Goal: Task Accomplishment & Management: Use online tool/utility

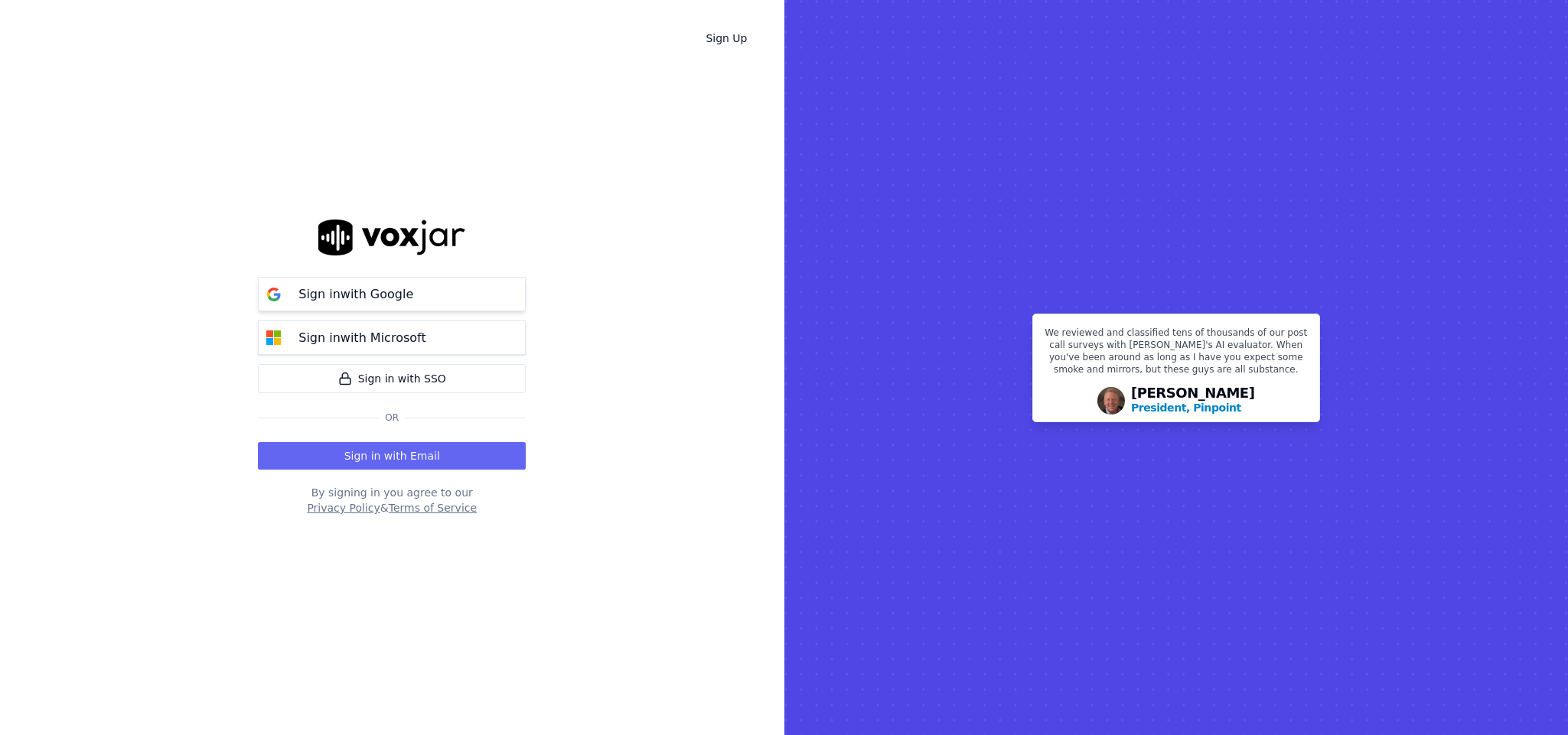
click at [390, 292] on p "Sign in with Google" at bounding box center [355, 294] width 115 height 18
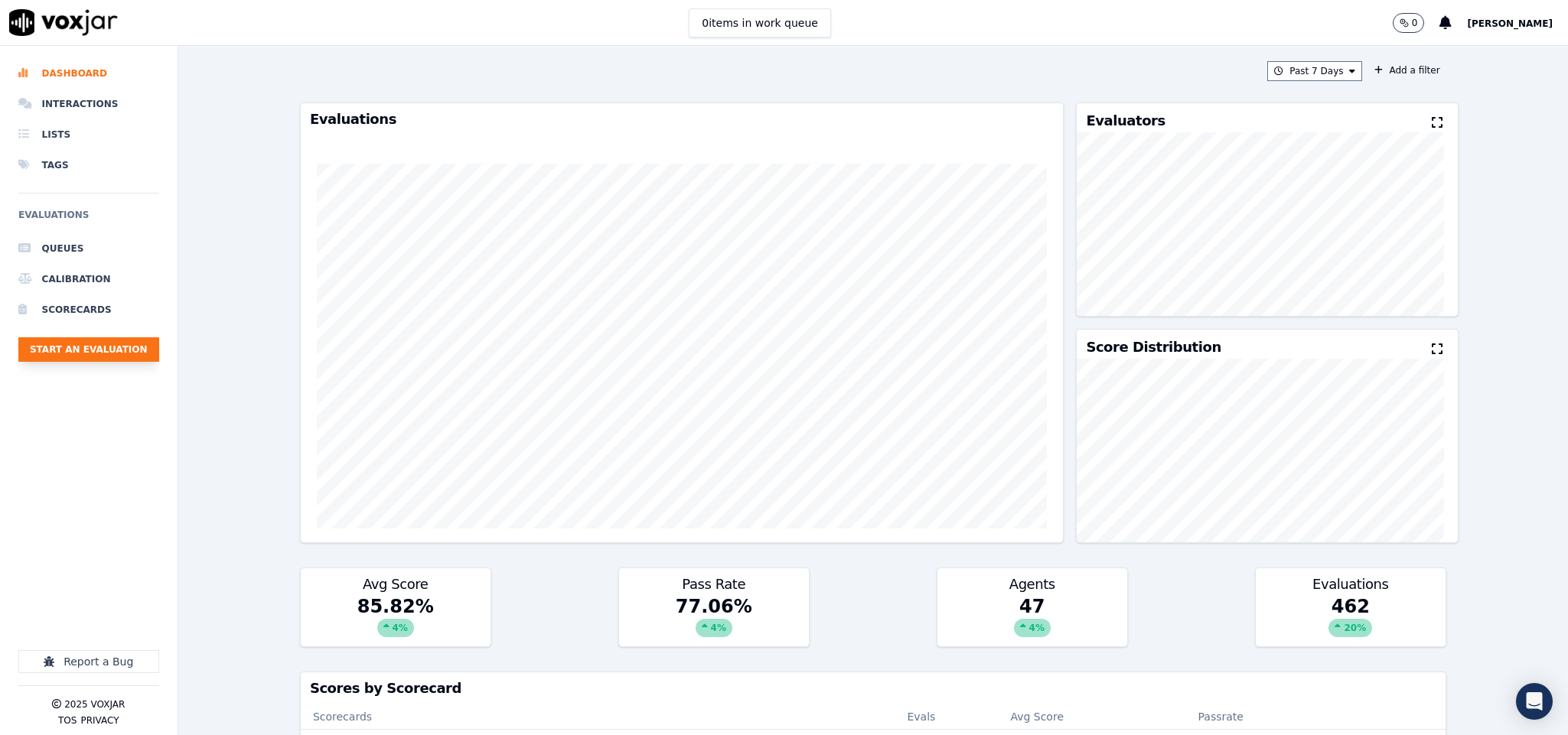
click at [89, 356] on button "Start an Evaluation" at bounding box center [89, 349] width 141 height 24
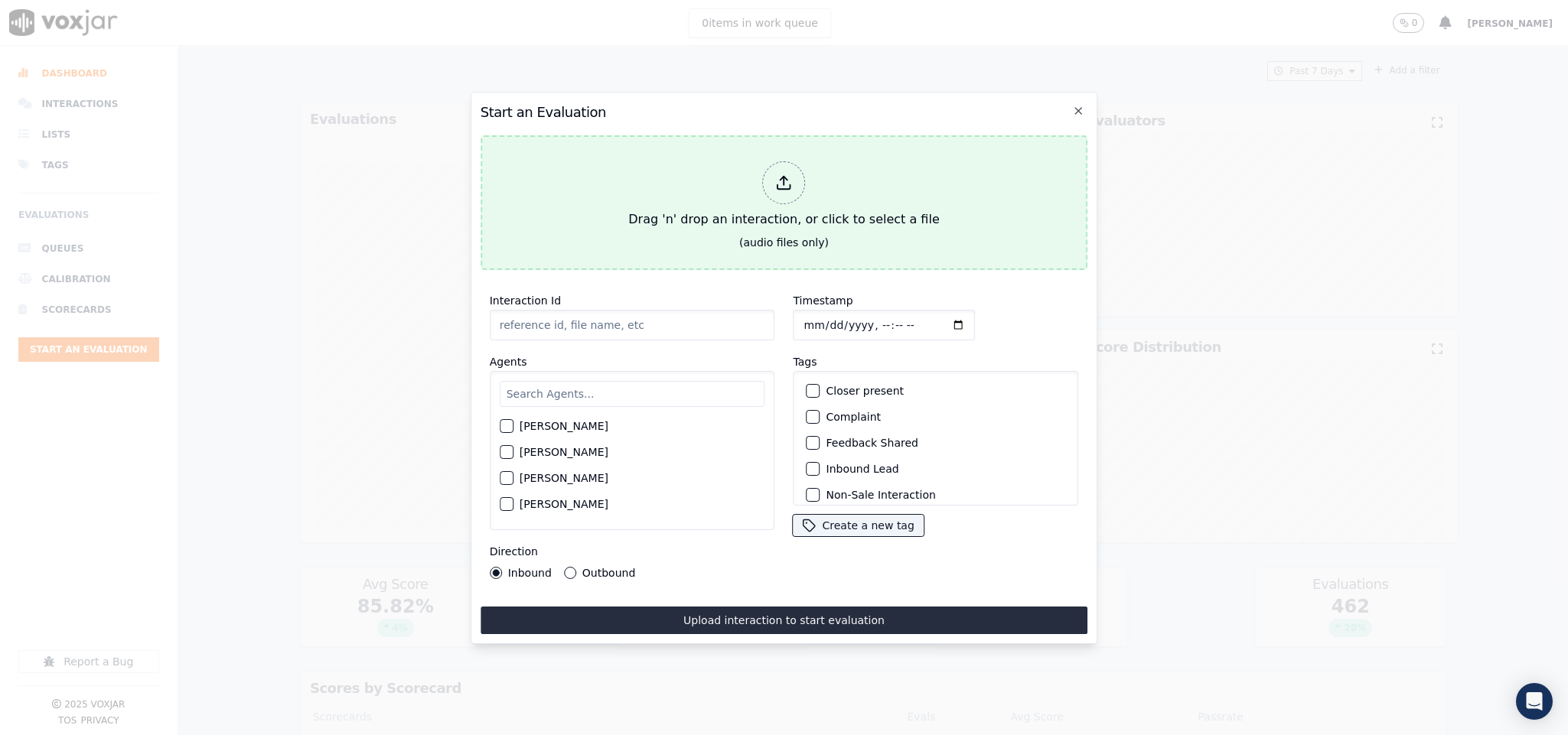
click at [792, 175] on div at bounding box center [784, 182] width 43 height 43
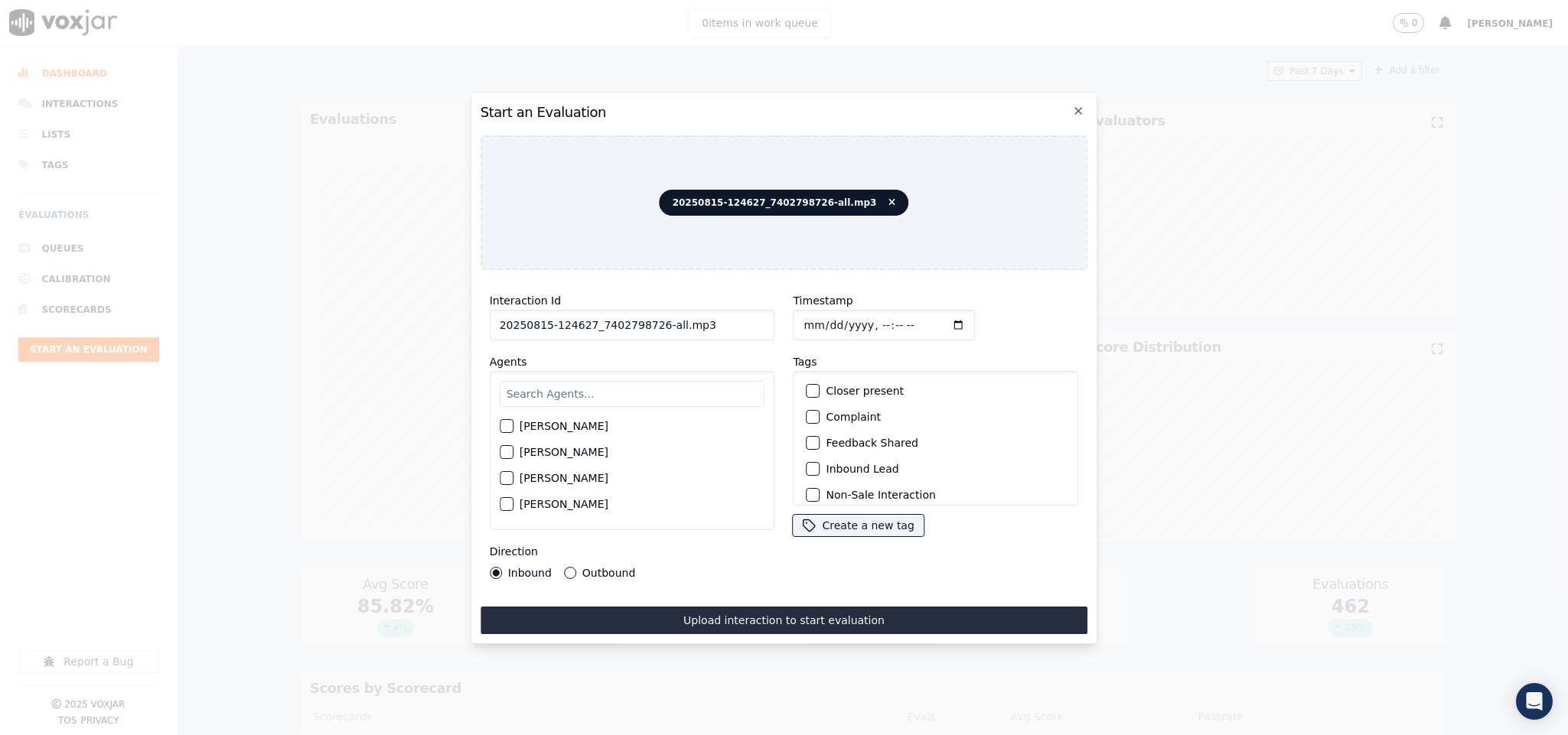
drag, startPoint x: 655, startPoint y: 317, endPoint x: 833, endPoint y: 324, distance: 178.1
click at [833, 324] on div "Interaction Id 20250815-124627_7402798726-all.mp3 Agents [PERSON_NAME] [PERSON_…" at bounding box center [784, 435] width 607 height 306
type input "20250815-124627_7402798726-C1"
click at [799, 320] on input "Timestamp" at bounding box center [884, 325] width 182 height 30
type input "[DATE]T14:47"
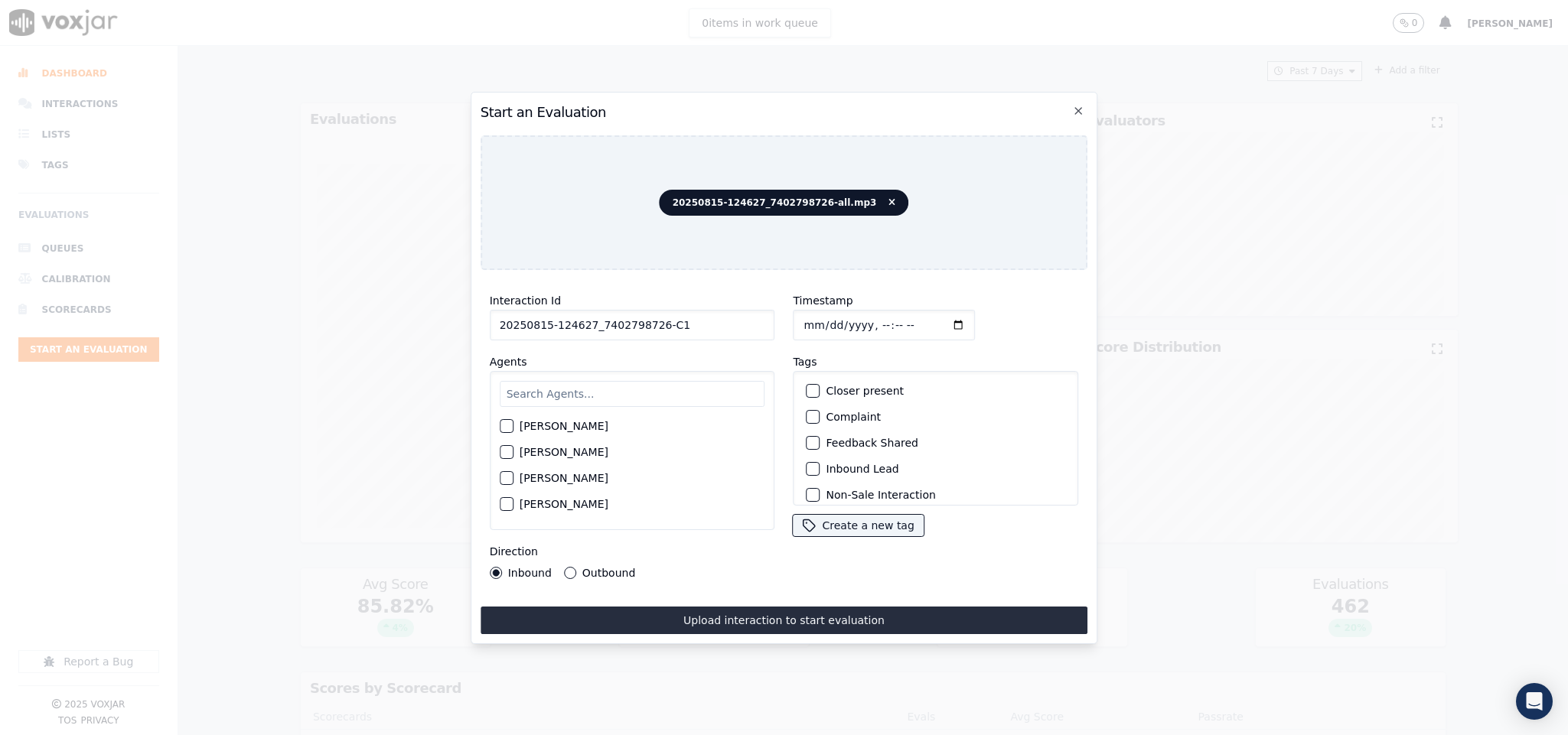
click at [605, 388] on input "text" at bounding box center [632, 394] width 266 height 26
type input "[PERSON_NAME]"
click at [505, 452] on div "button" at bounding box center [506, 457] width 10 height 10
click at [809, 464] on div "button" at bounding box center [812, 469] width 10 height 10
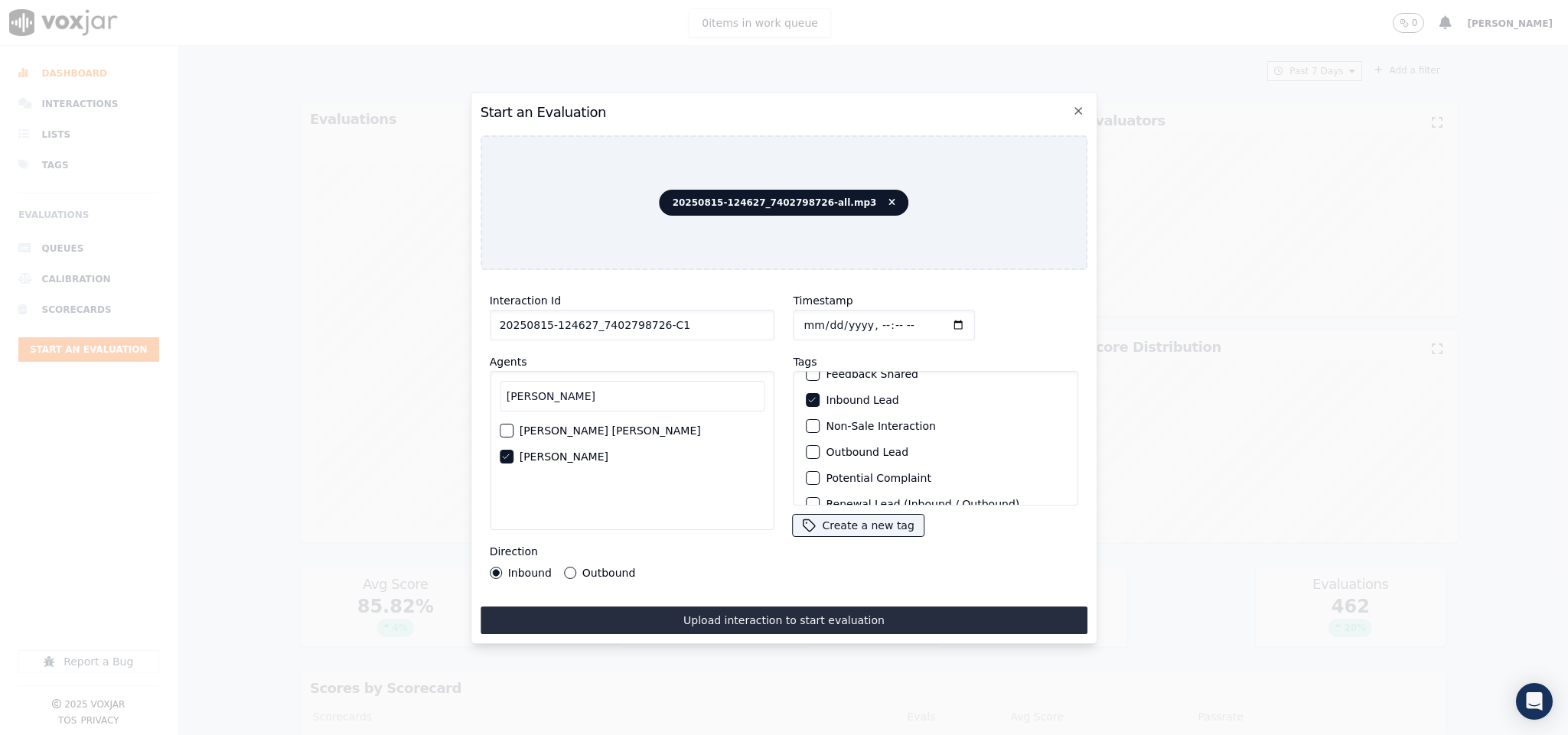
scroll to position [138, 0]
click at [807, 480] on div "button" at bounding box center [812, 486] width 10 height 10
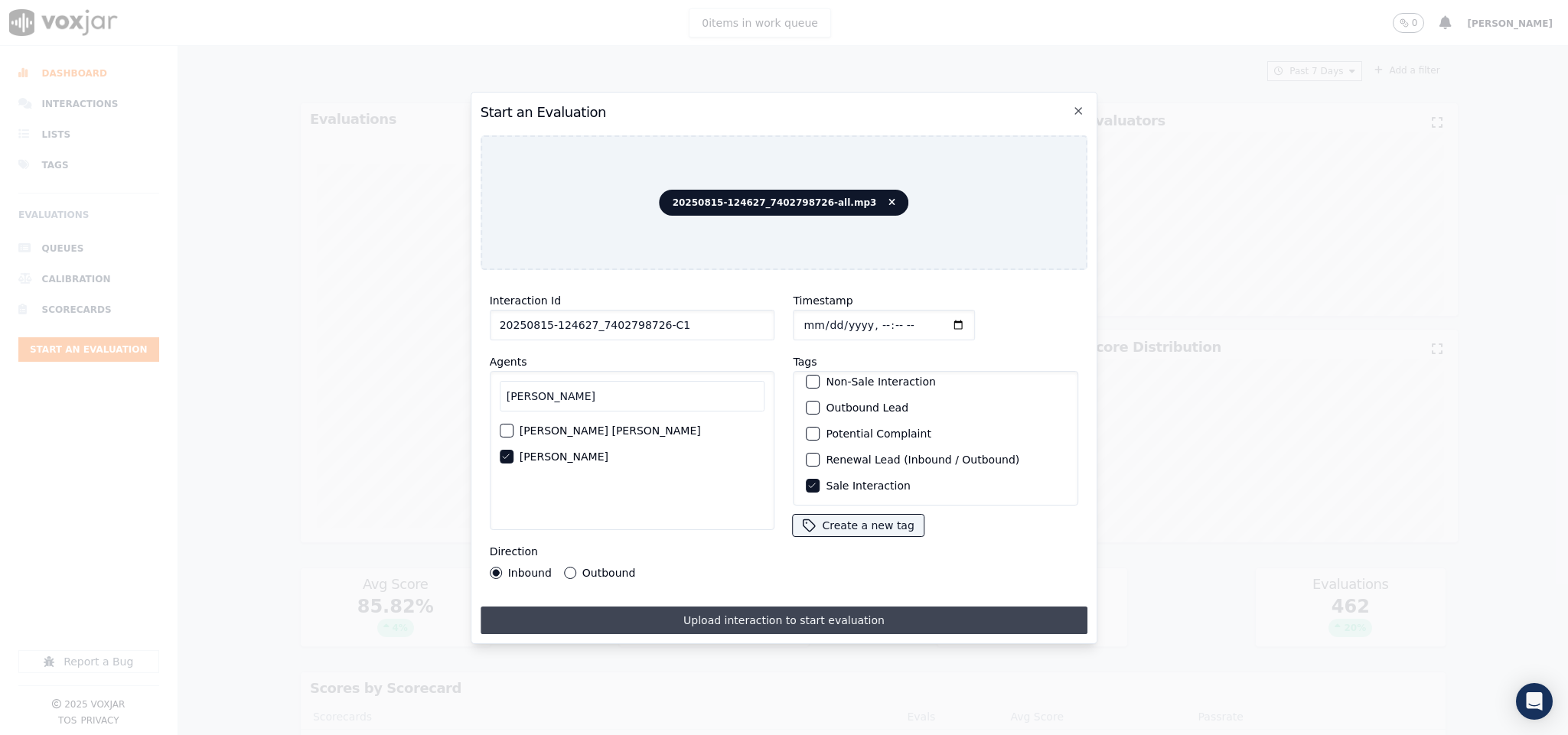
click at [772, 618] on button "Upload interaction to start evaluation" at bounding box center [784, 620] width 607 height 28
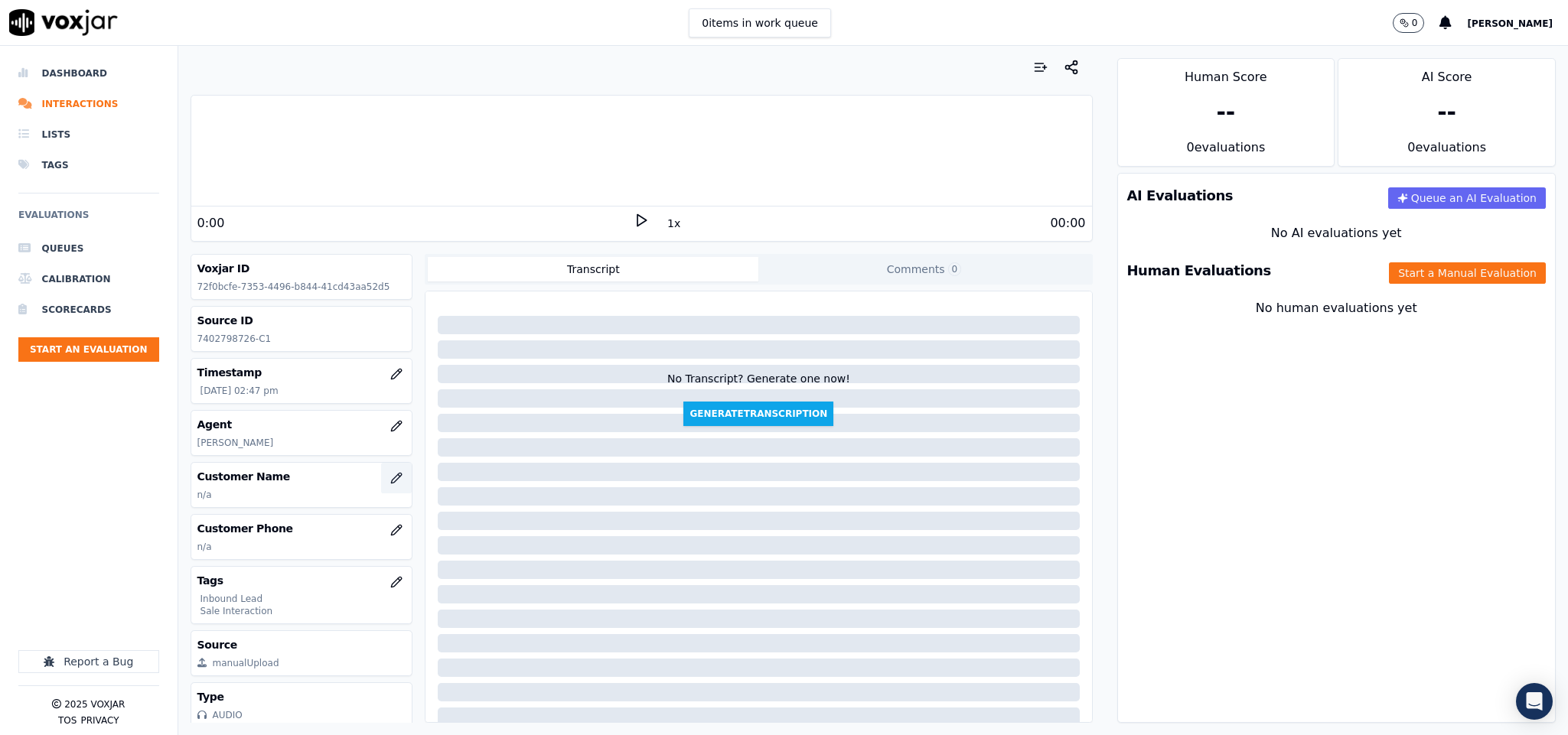
click at [390, 483] on icon "button" at bounding box center [396, 478] width 12 height 12
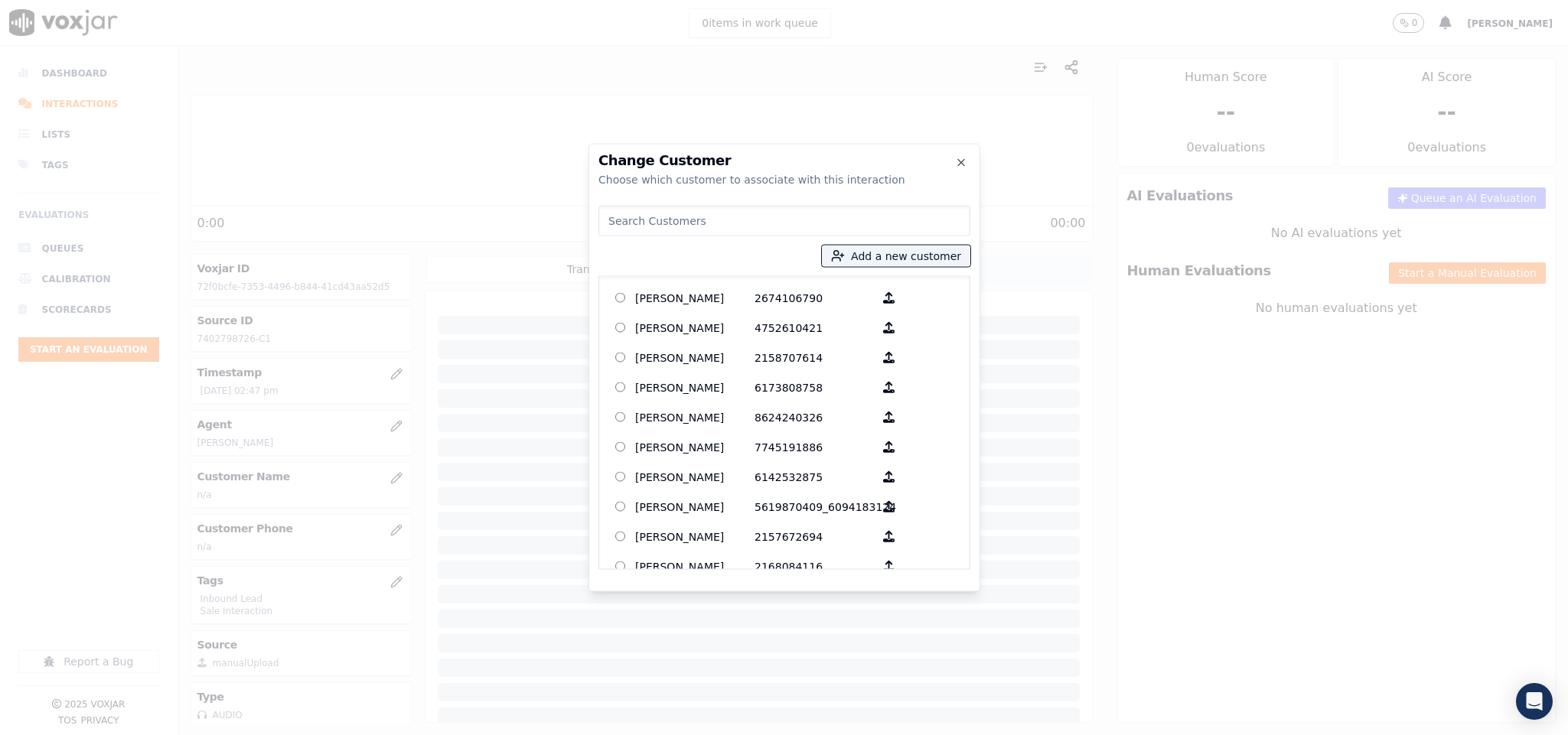
paste input "[PERSON_NAME]"
type input "[PERSON_NAME]"
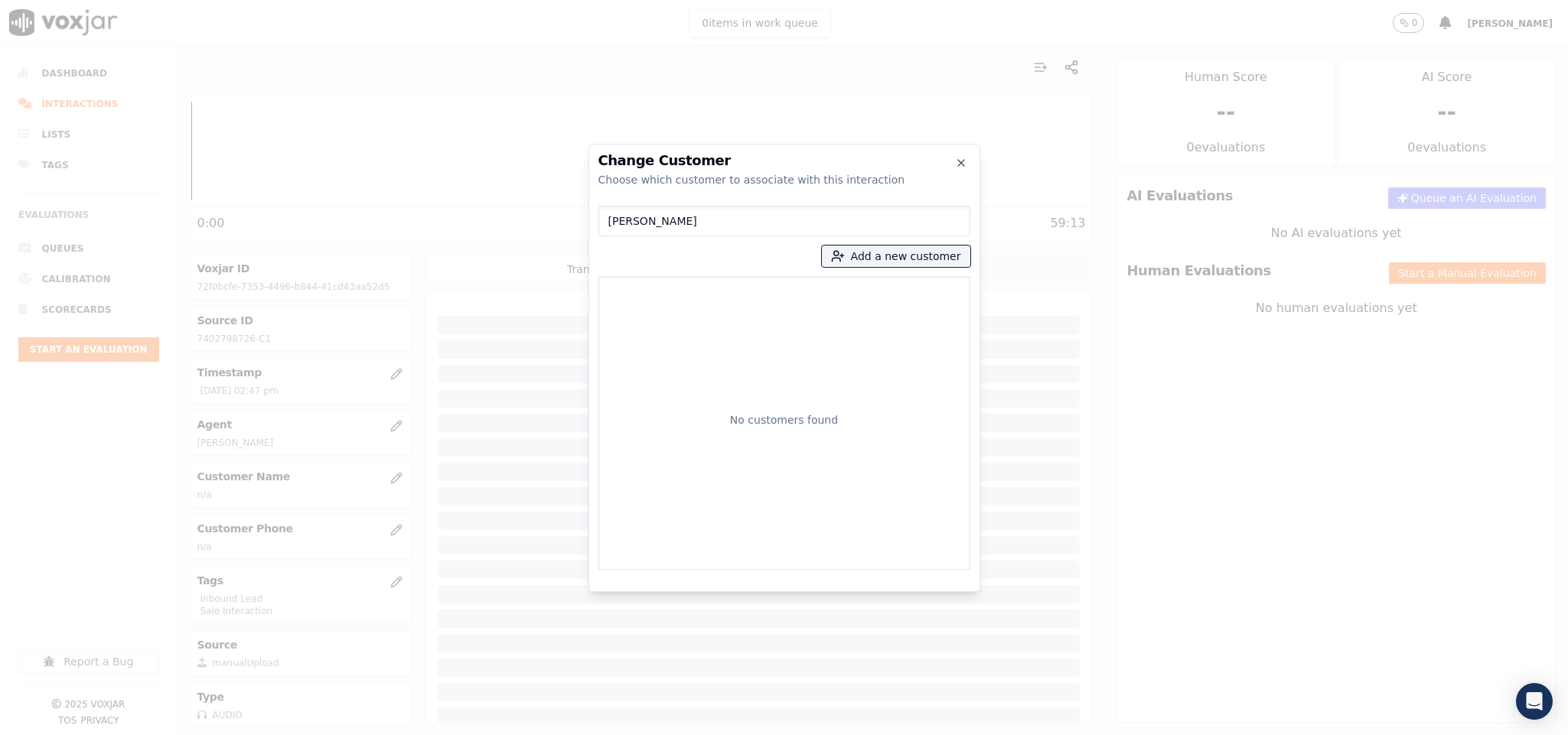
drag, startPoint x: 698, startPoint y: 223, endPoint x: 521, endPoint y: 233, distance: 177.3
click at [521, 734] on div "Change Customer Choose which customer to associate with this interaction [PERSO…" at bounding box center [784, 735] width 1568 height 0
click at [902, 255] on button "Add a new customer" at bounding box center [896, 256] width 149 height 22
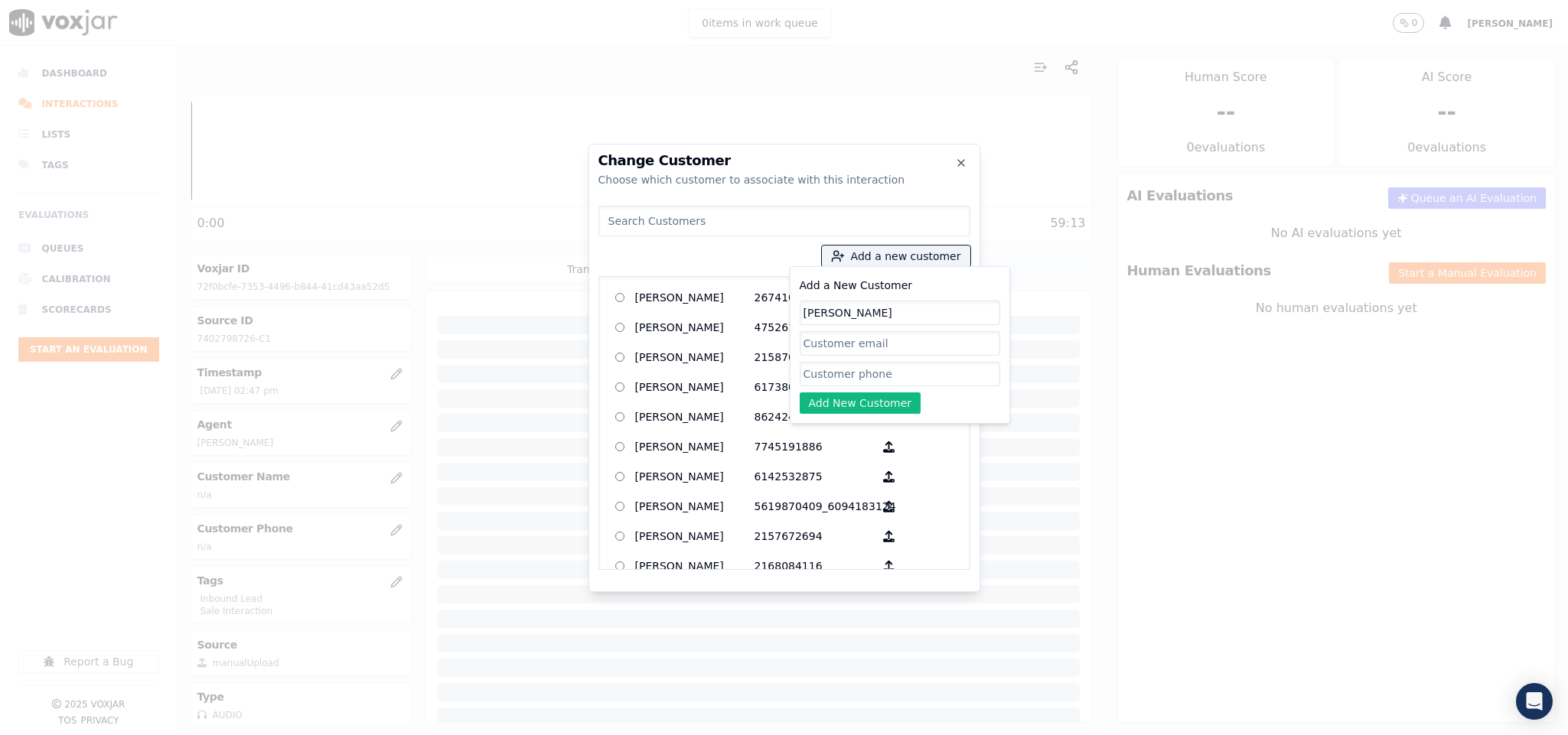
type input "[PERSON_NAME]"
drag, startPoint x: 845, startPoint y: 374, endPoint x: 837, endPoint y: 391, distance: 18.8
click at [845, 374] on input "Add a New Customer" at bounding box center [899, 374] width 201 height 24
paste input "7402798726"
type input "7402798726"
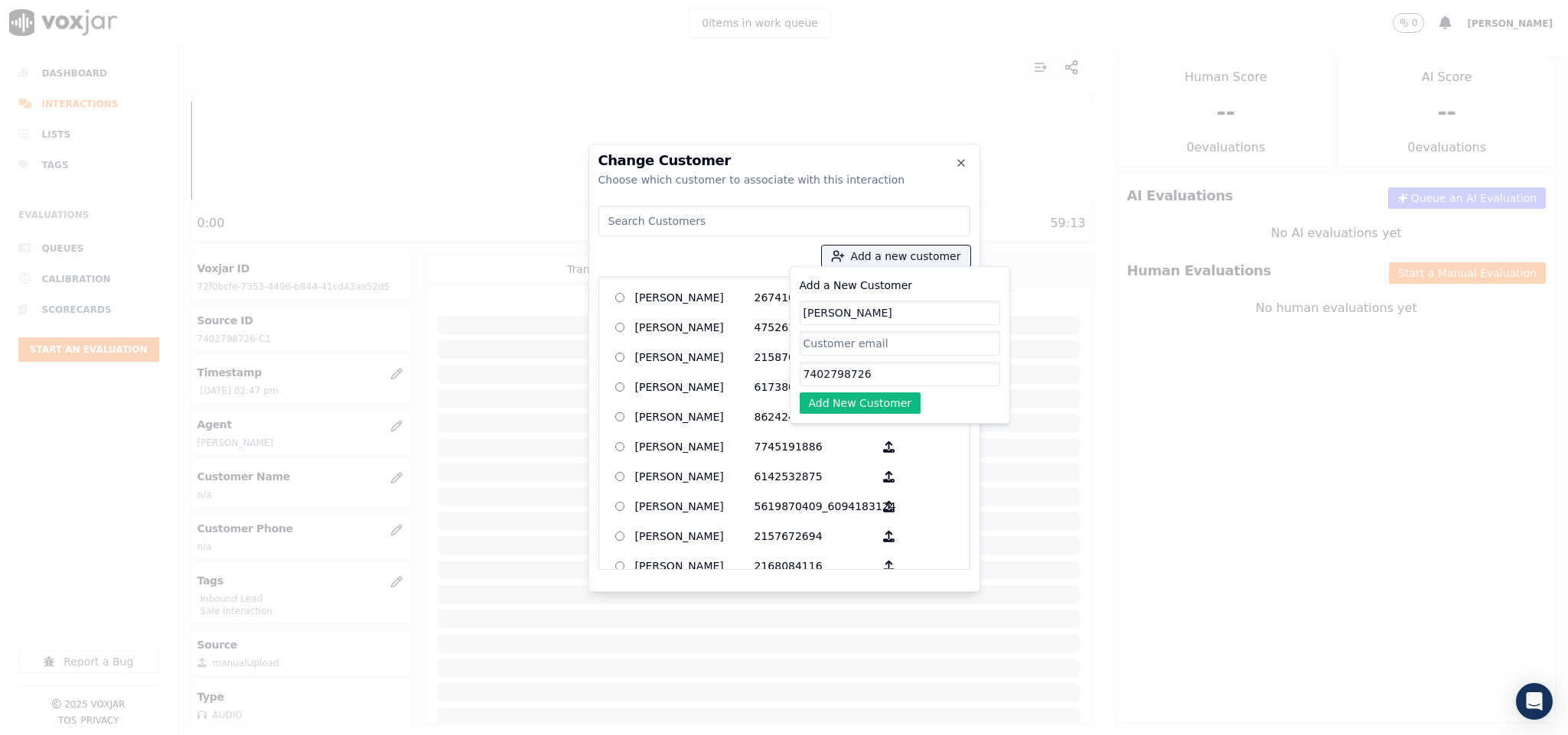
click at [834, 414] on div "Add a New Customer [PERSON_NAME] 7402798726 Add New Customer" at bounding box center [900, 344] width 221 height 157
click at [844, 407] on button "Add New Customer" at bounding box center [860, 403] width 122 height 22
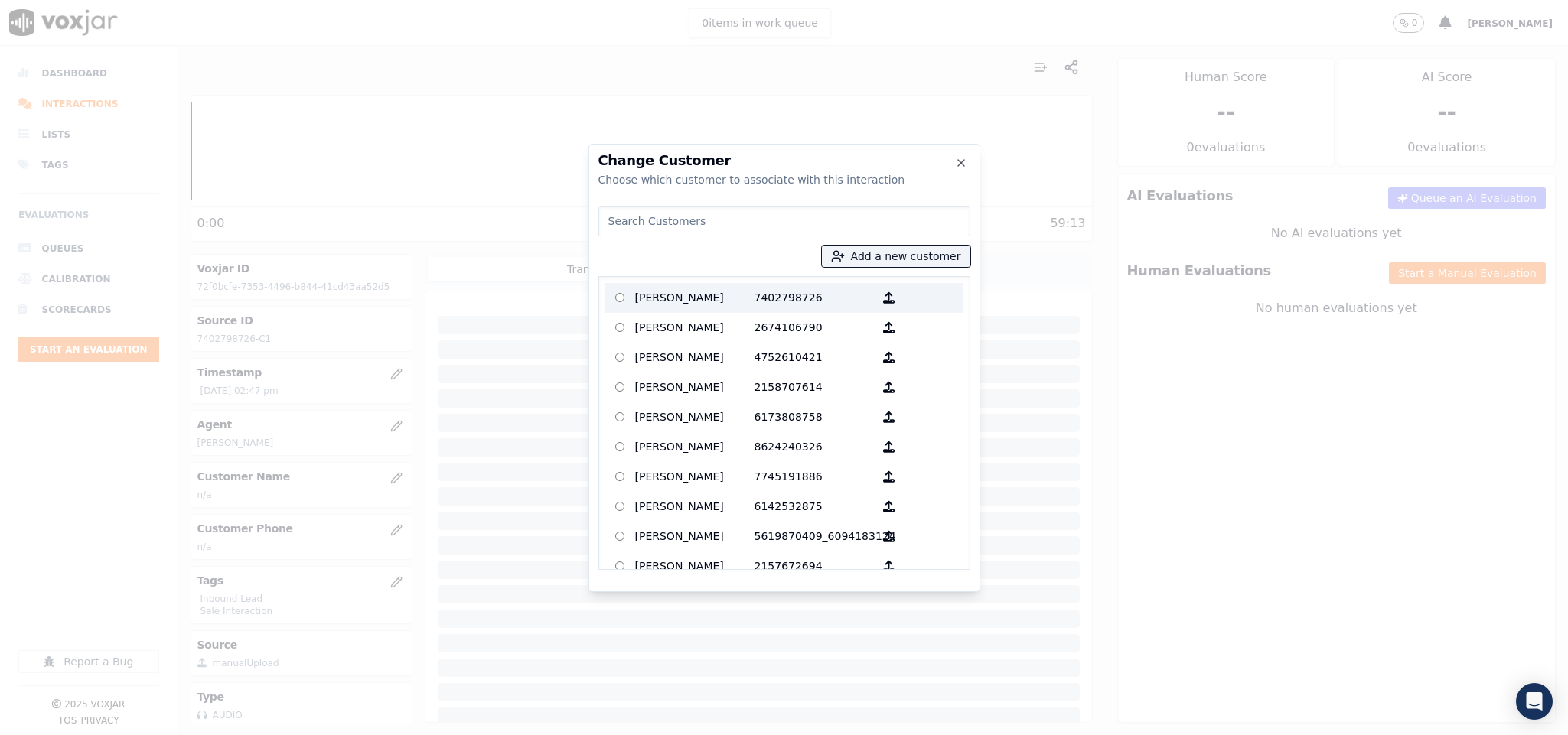
click at [644, 292] on p "[PERSON_NAME]" at bounding box center [694, 297] width 119 height 23
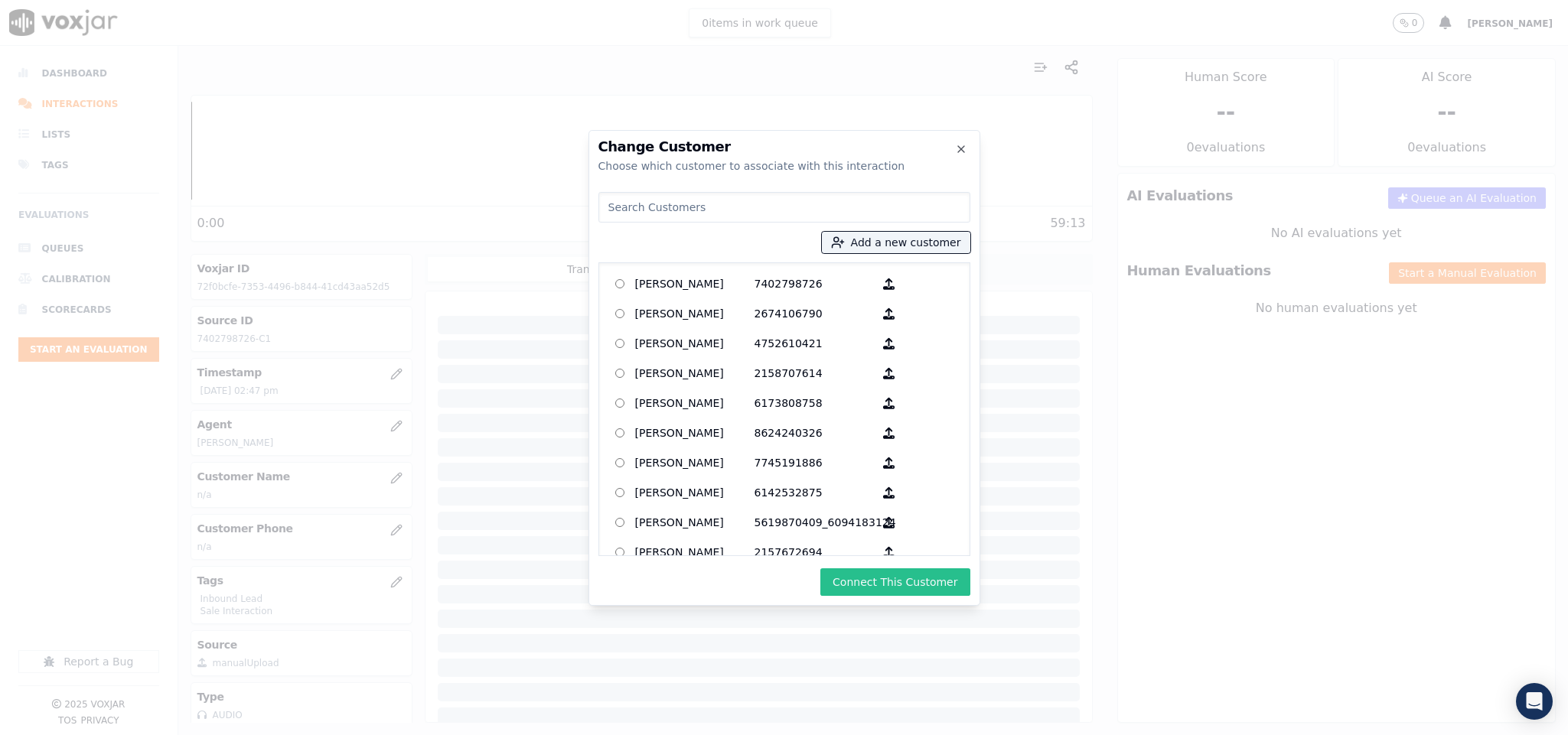
click at [893, 583] on button "Connect This Customer" at bounding box center [895, 582] width 149 height 28
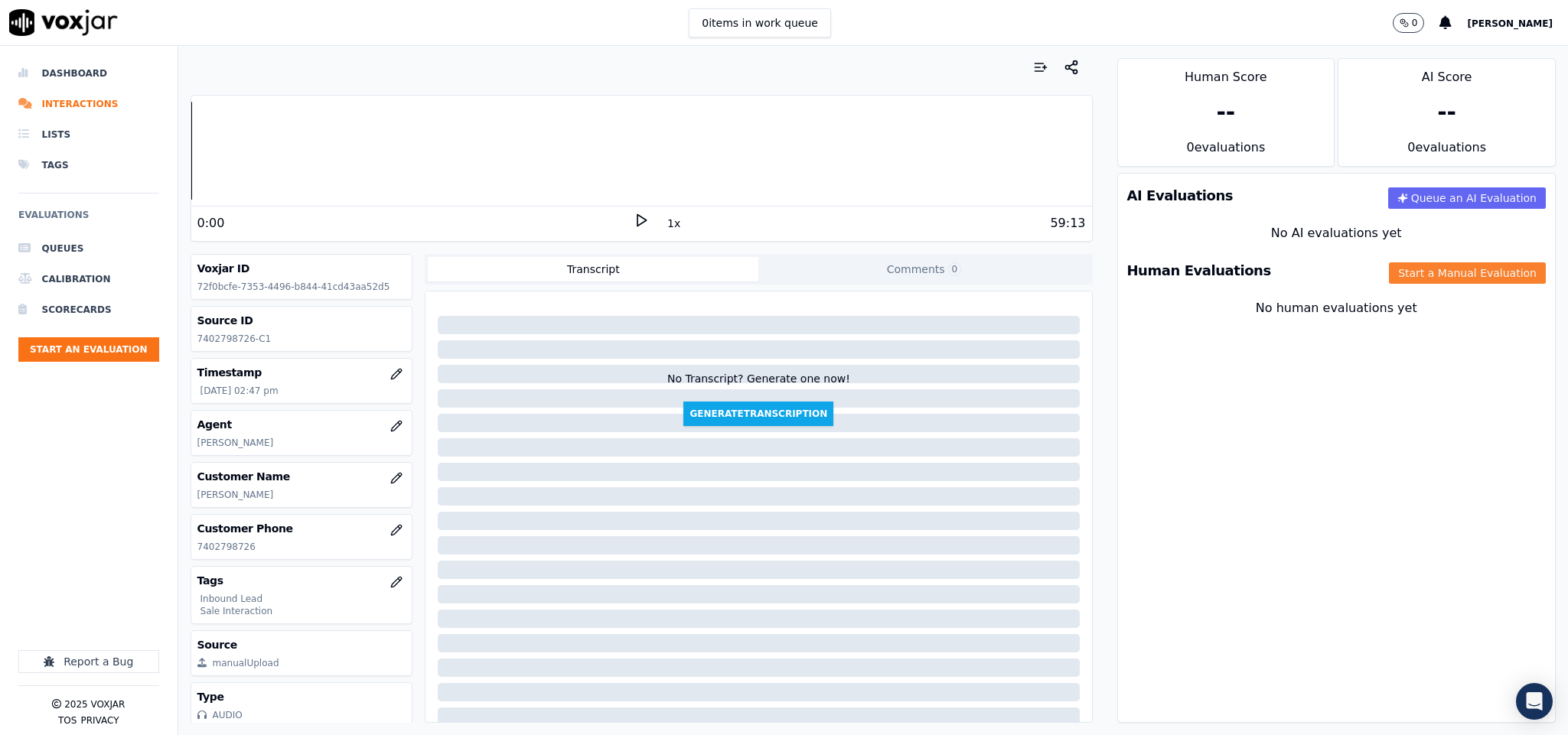
click at [1388, 275] on button "Start a Manual Evaluation" at bounding box center [1466, 273] width 157 height 22
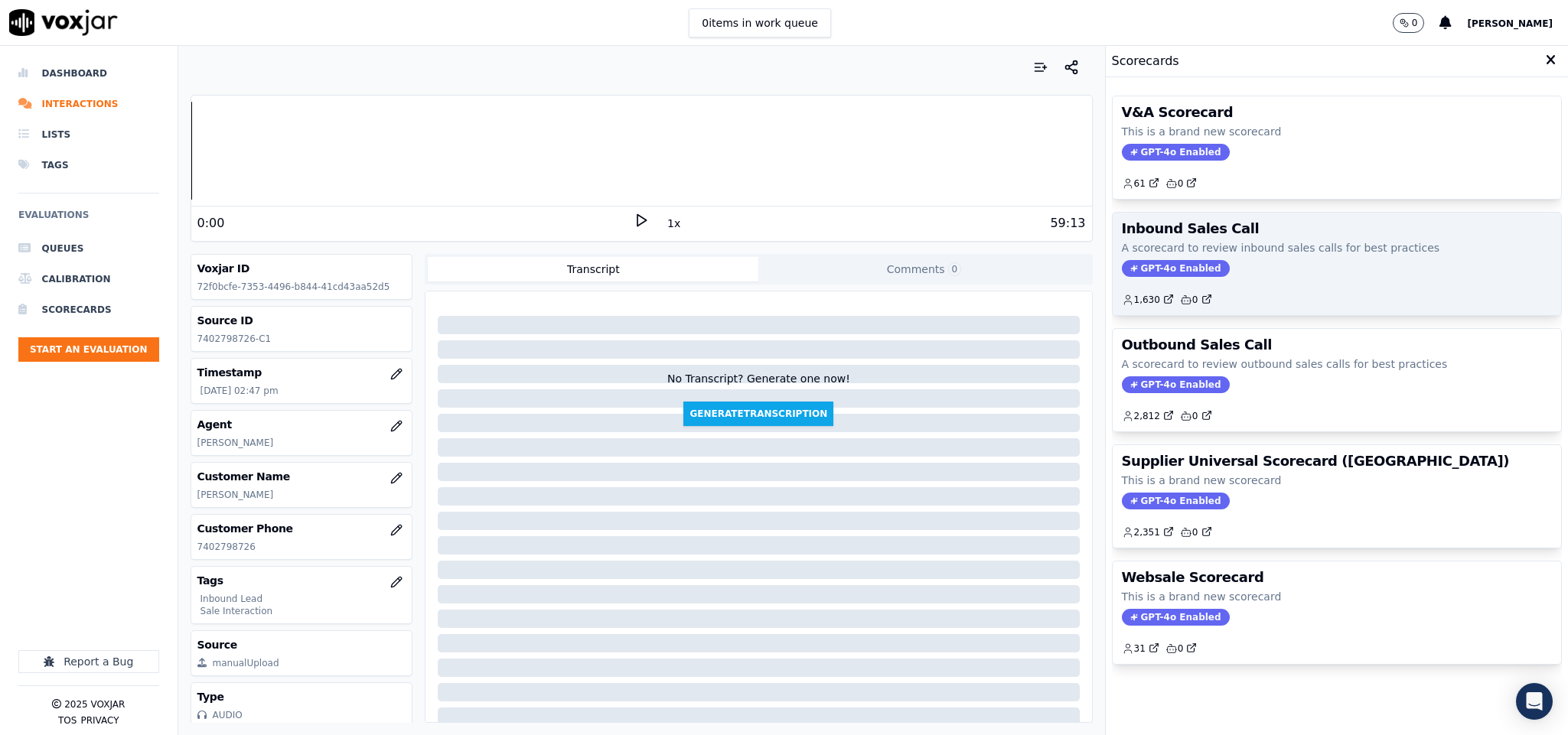
click at [1167, 277] on span "GPT-4o Enabled" at bounding box center [1175, 268] width 108 height 17
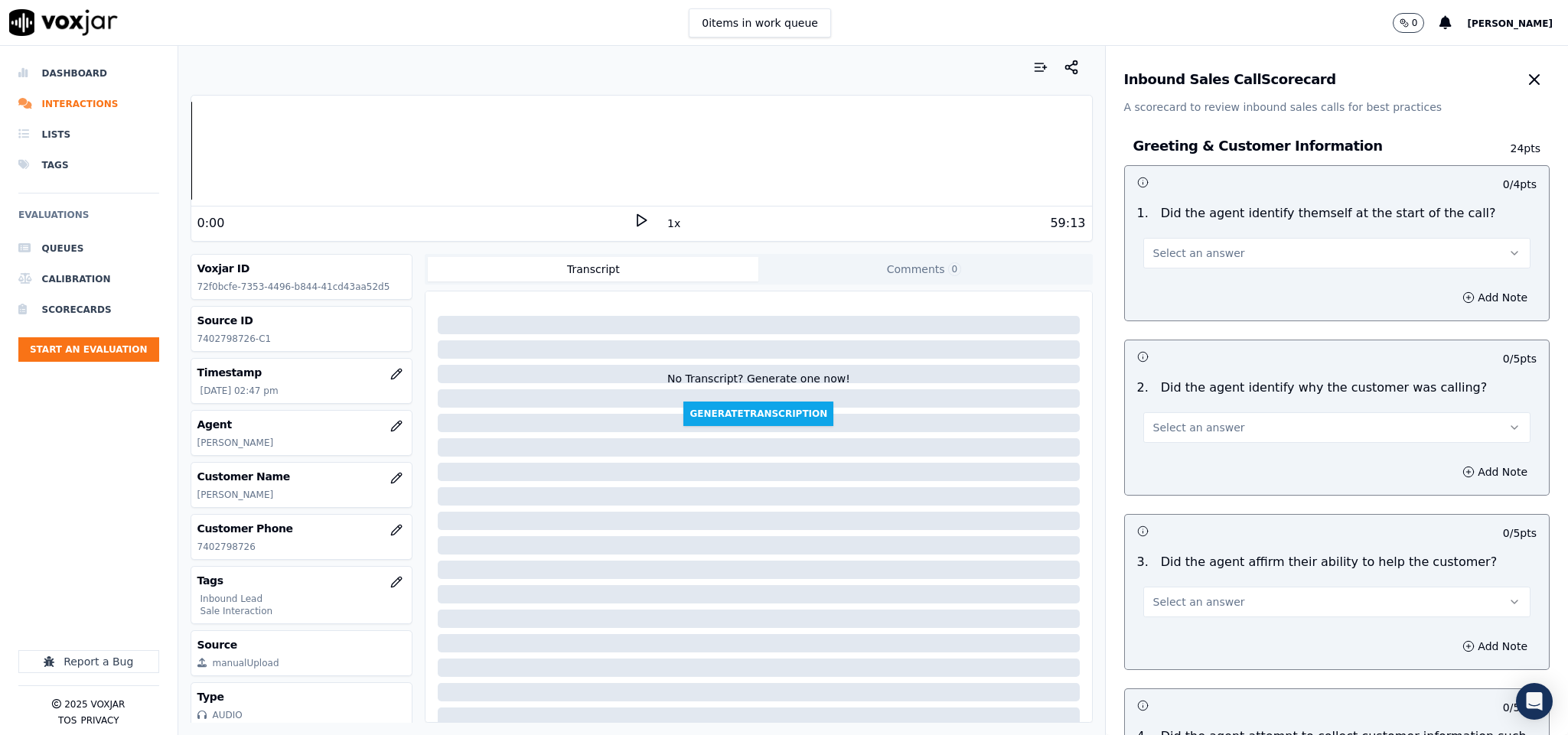
click at [1187, 262] on button "Select an answer" at bounding box center [1337, 253] width 388 height 30
click at [1181, 292] on div "Yes" at bounding box center [1299, 288] width 350 height 24
click at [1203, 425] on span "Select an answer" at bounding box center [1199, 427] width 92 height 16
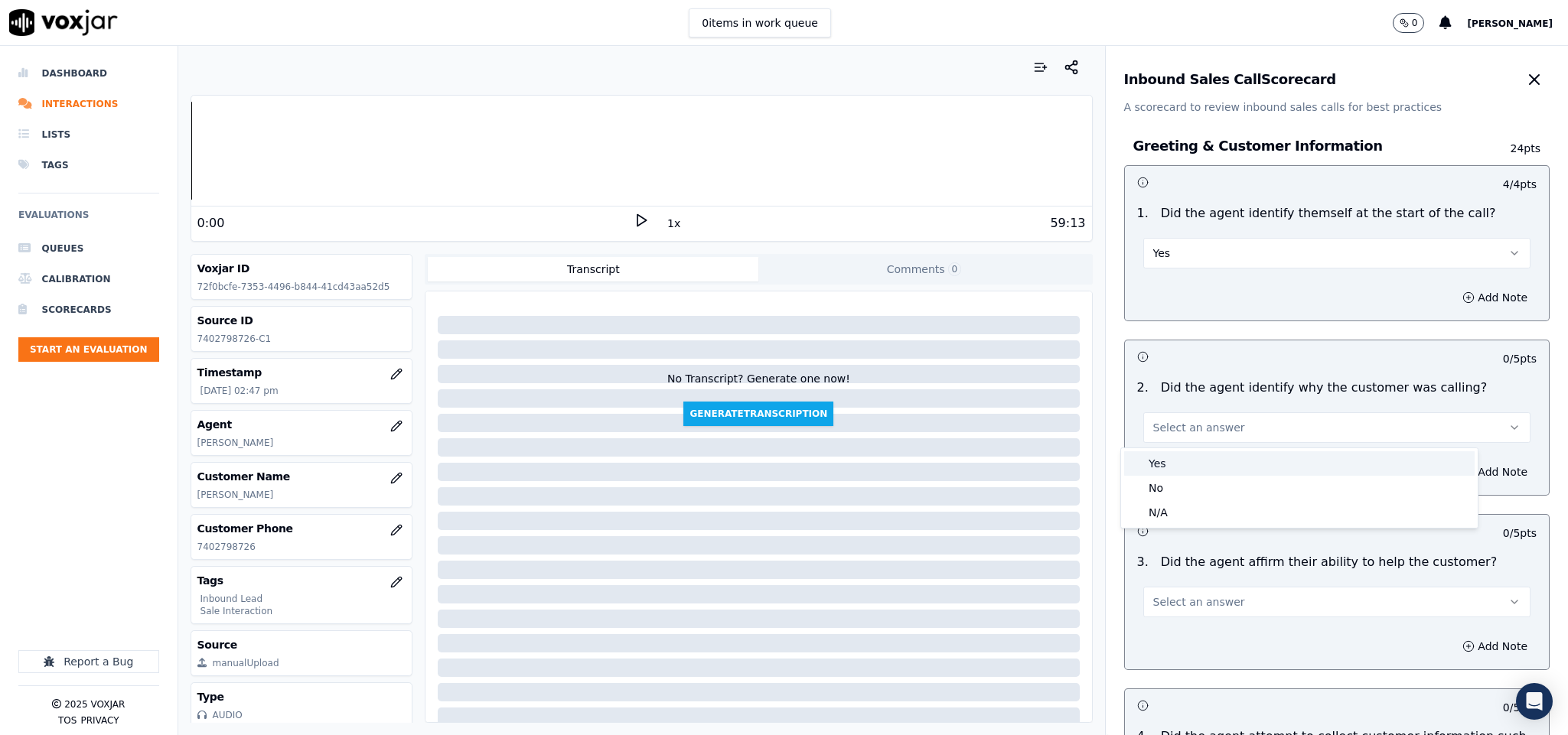
click at [1199, 454] on div "Yes" at bounding box center [1299, 464] width 350 height 24
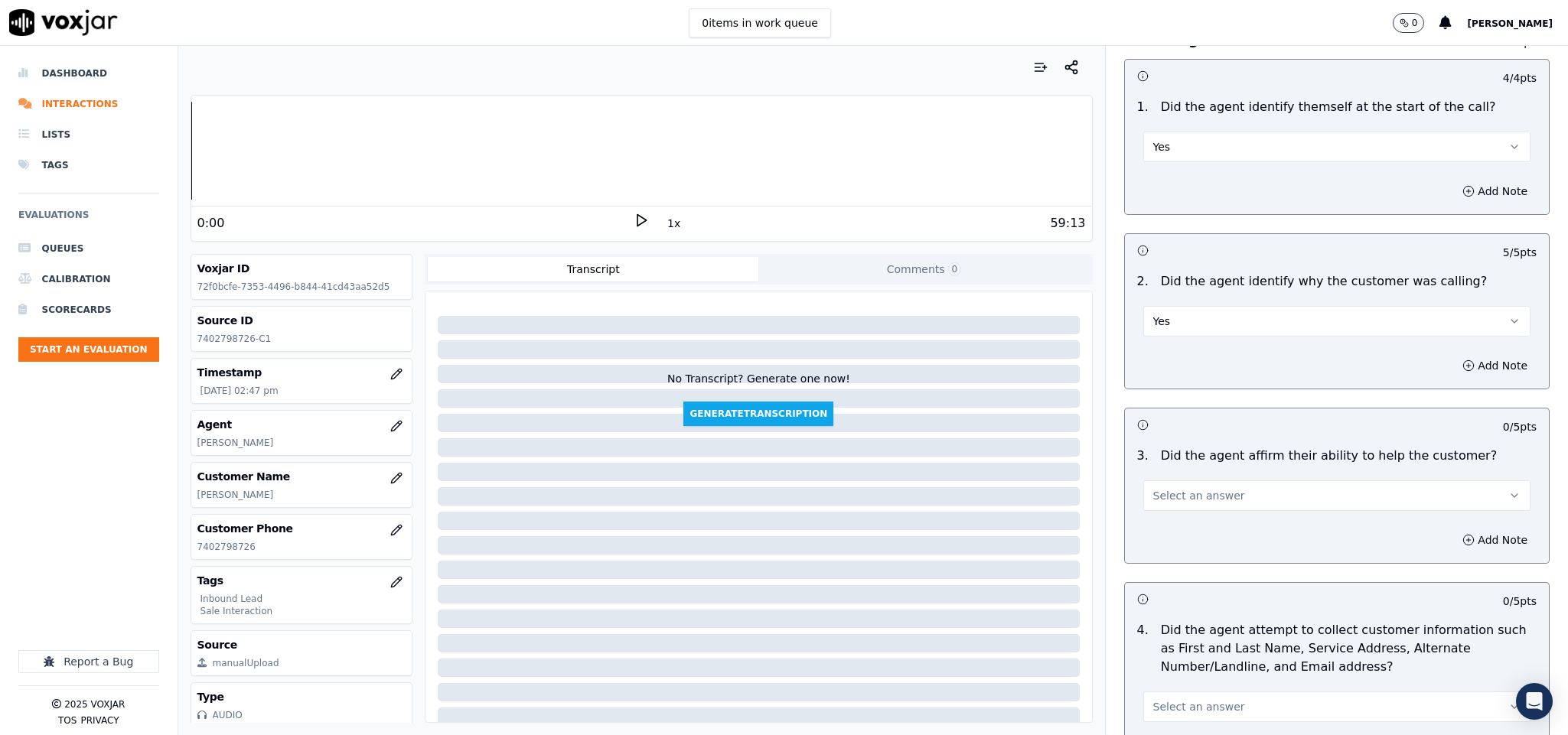
scroll to position [229, 0]
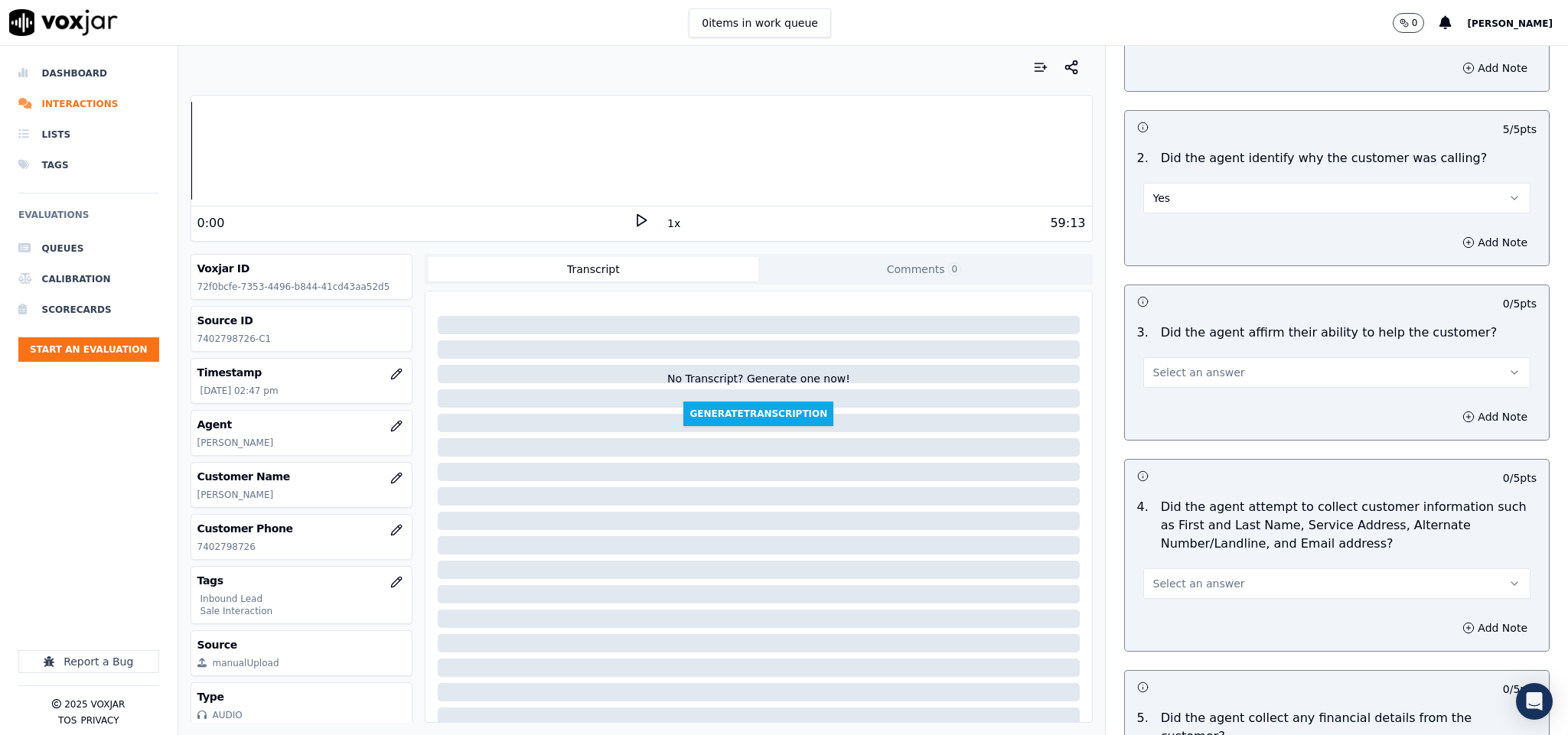
click at [1242, 374] on button "Select an answer" at bounding box center [1337, 372] width 388 height 30
click at [1228, 401] on div "Yes" at bounding box center [1299, 409] width 350 height 24
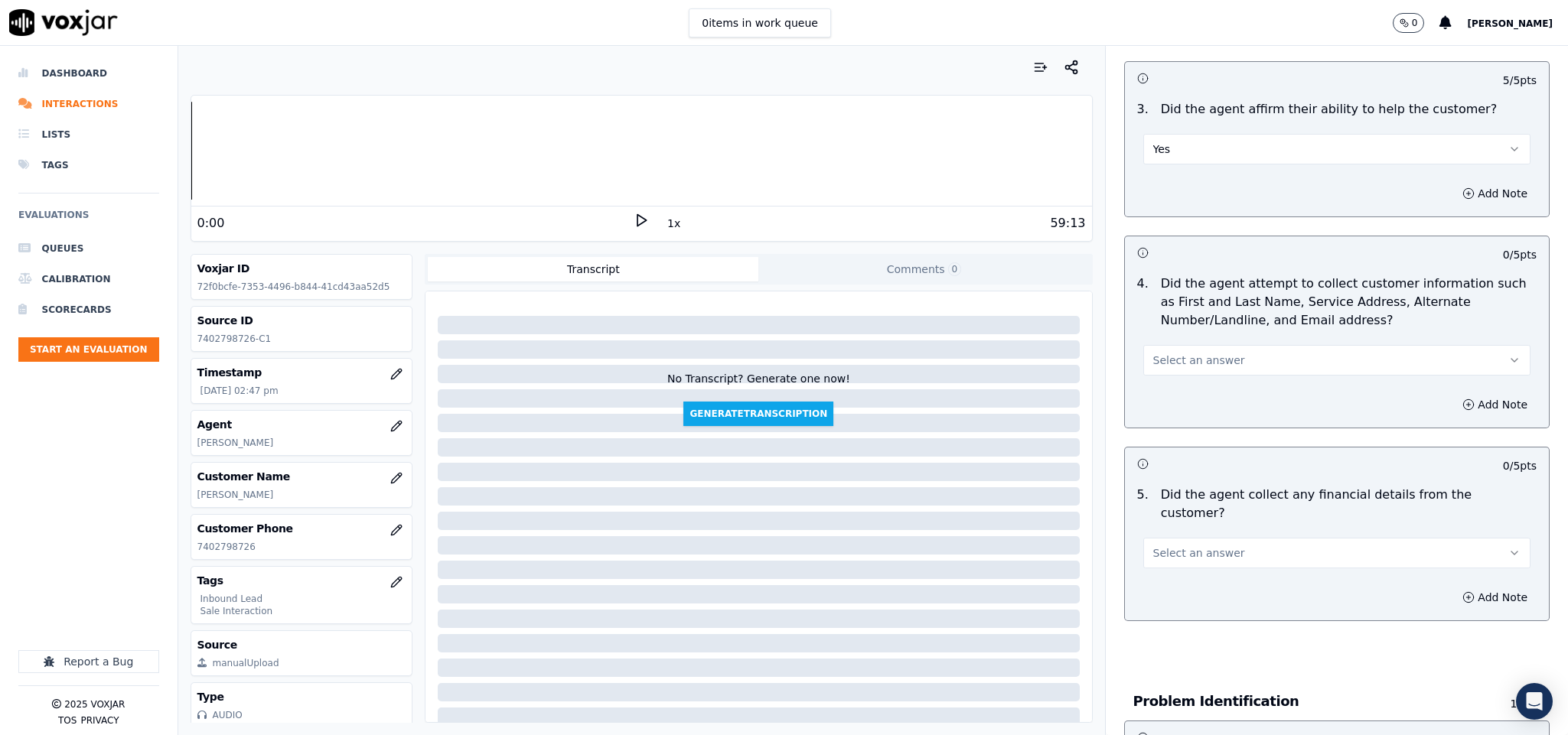
scroll to position [459, 0]
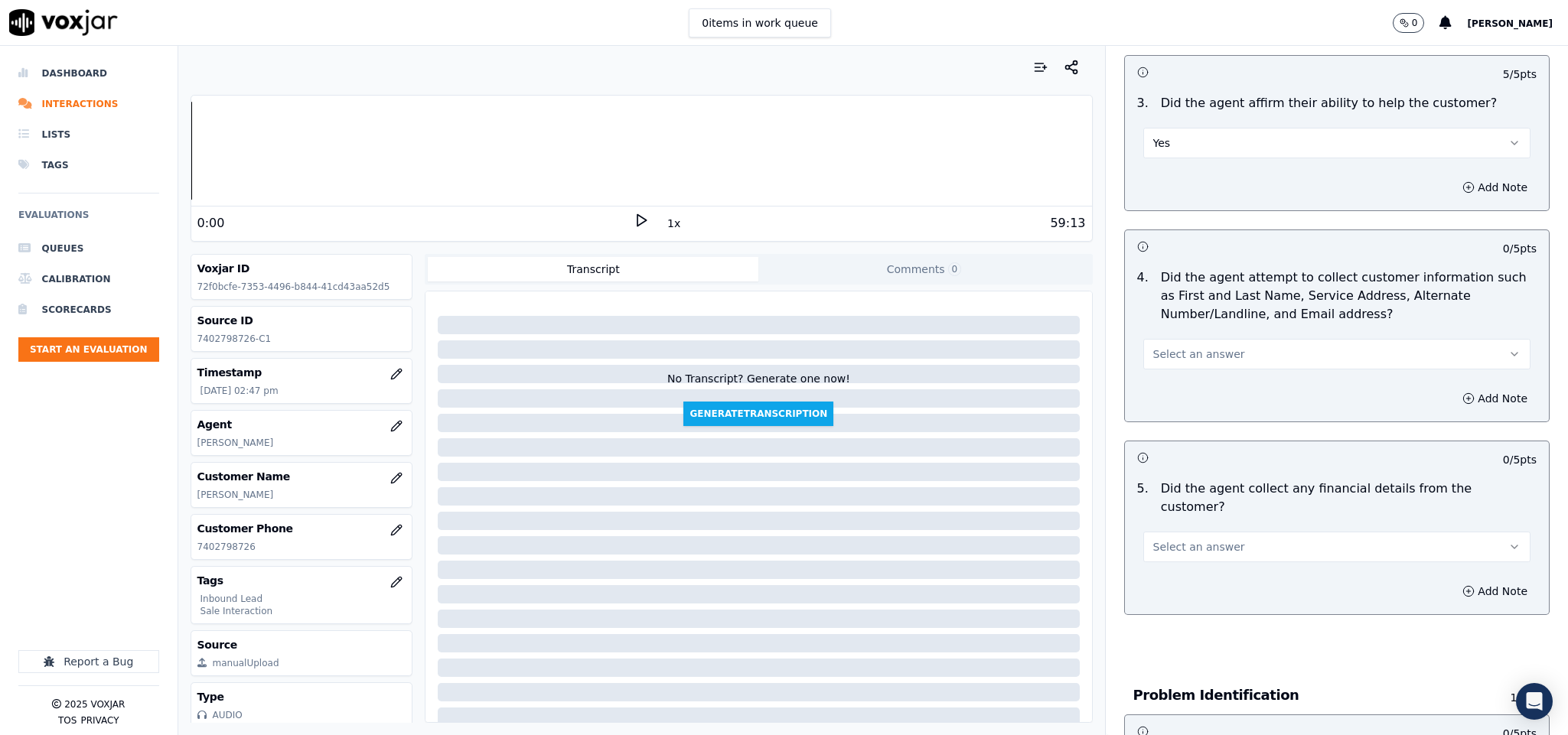
click at [1194, 356] on span "Select an answer" at bounding box center [1199, 354] width 92 height 16
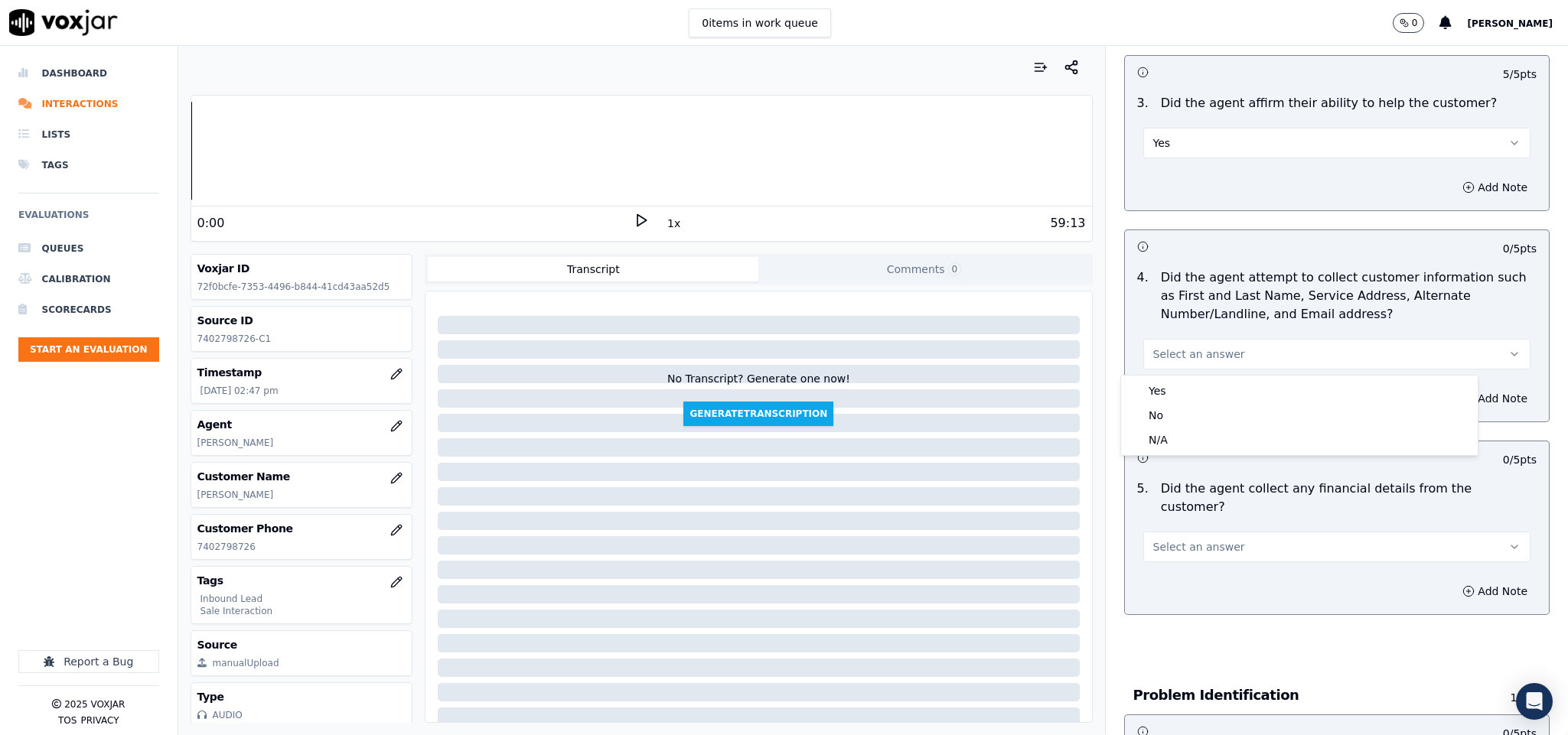
click at [1189, 390] on div "Yes" at bounding box center [1299, 391] width 350 height 24
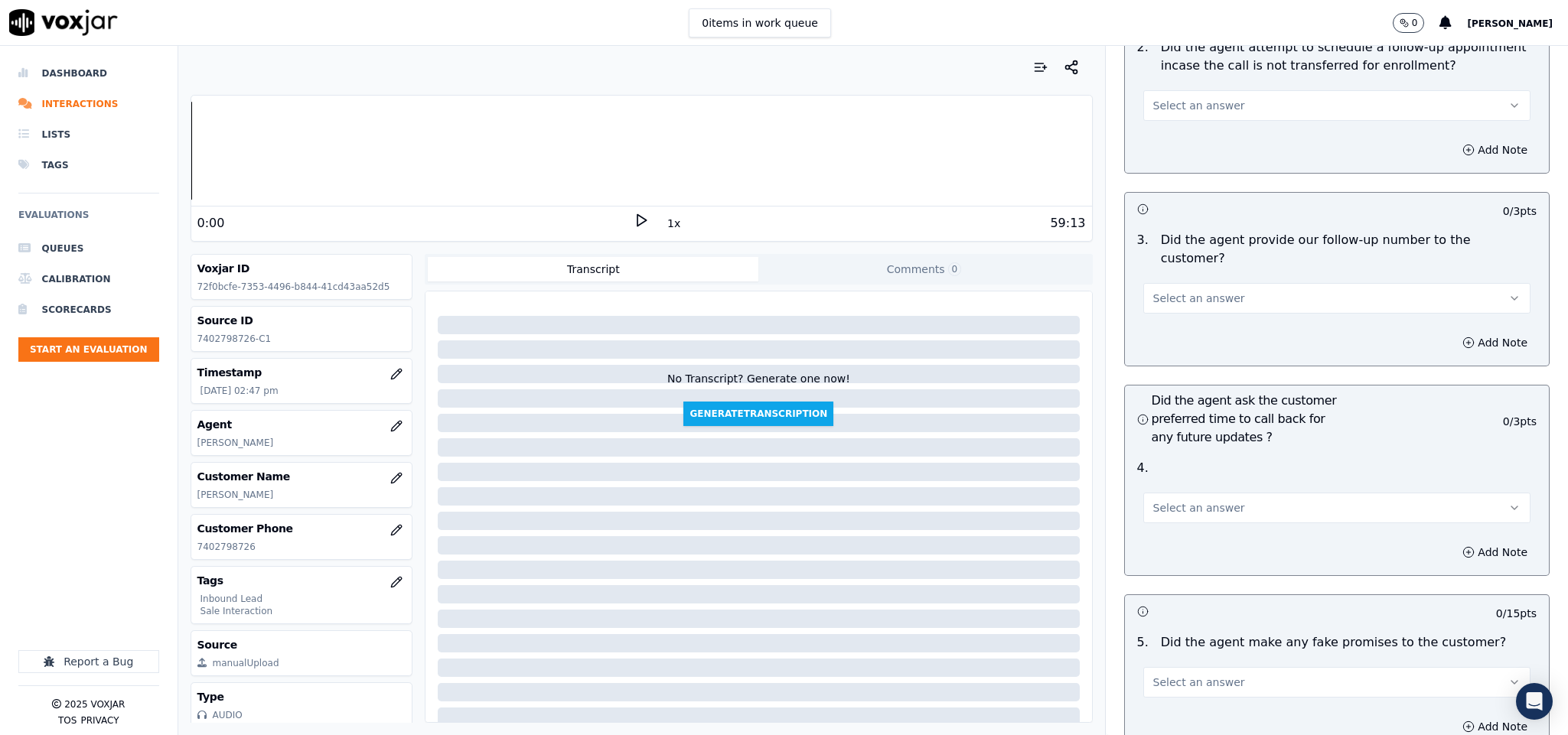
scroll to position [3354, 0]
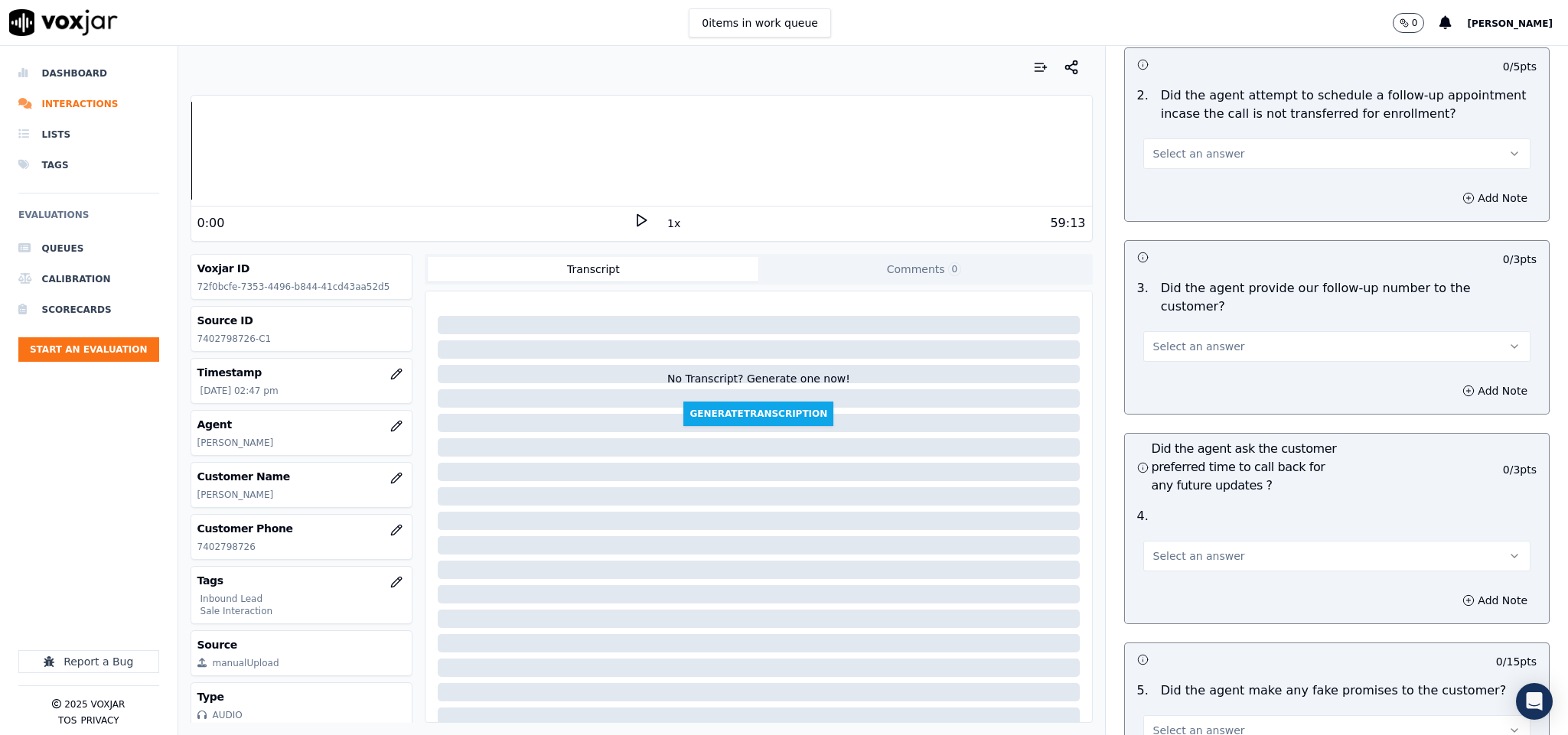
click at [1208, 339] on span "Select an answer" at bounding box center [1199, 347] width 92 height 16
click at [1194, 335] on div "Yes" at bounding box center [1299, 337] width 350 height 24
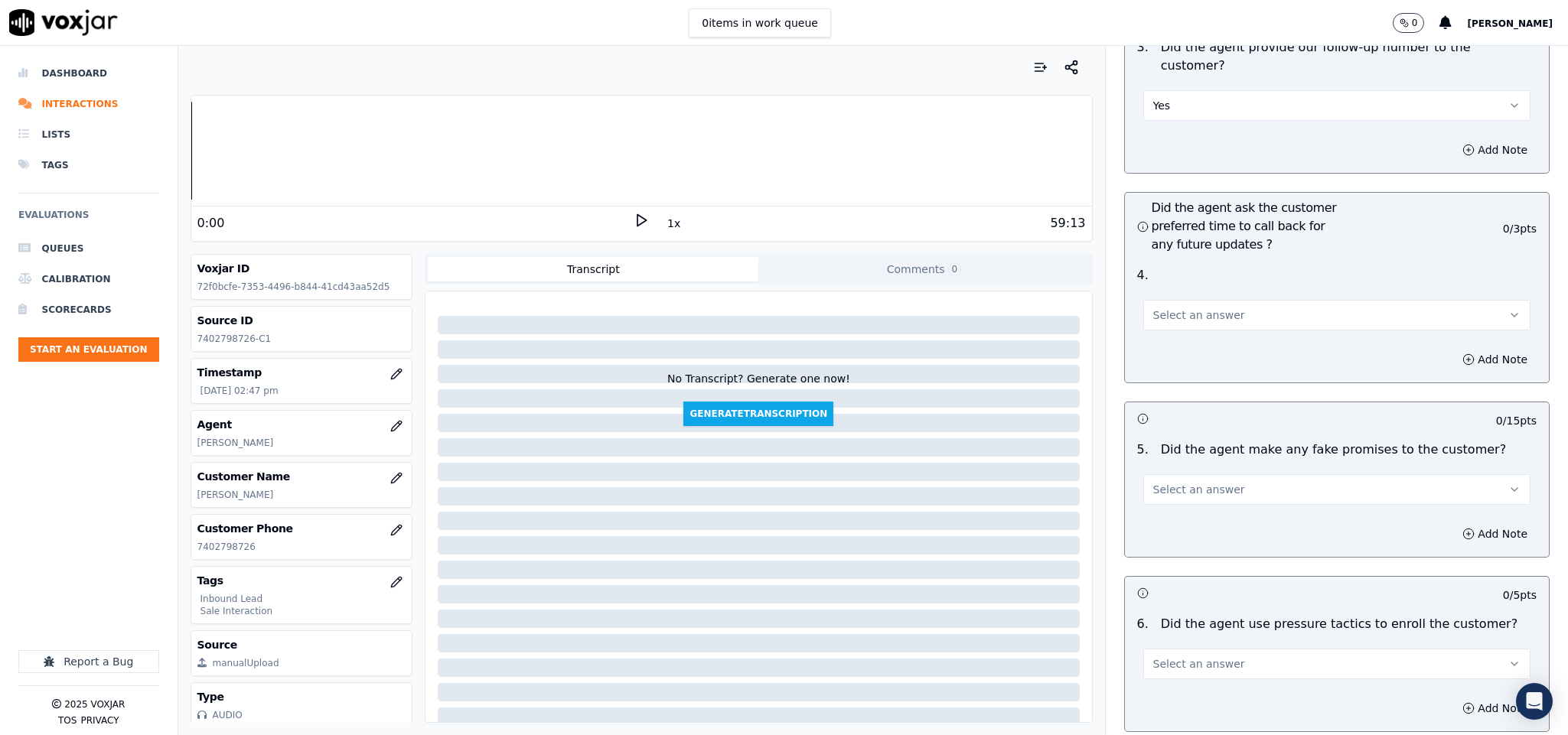
scroll to position [3593, 0]
click at [1194, 310] on span "Select an answer" at bounding box center [1199, 318] width 92 height 16
click at [1189, 304] on div "Yes" at bounding box center [1299, 308] width 350 height 24
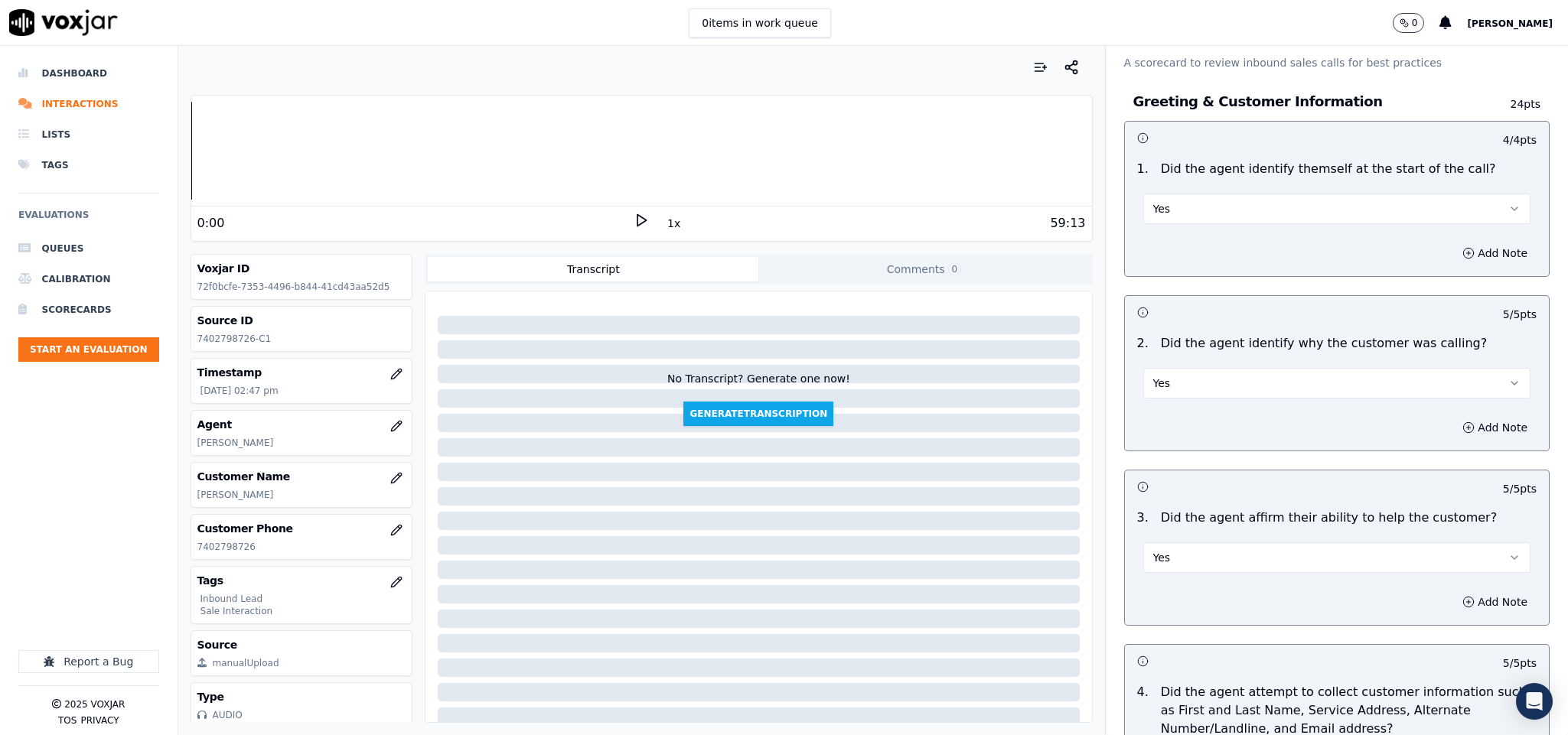
scroll to position [0, 0]
